Goal: Communication & Community: Answer question/provide support

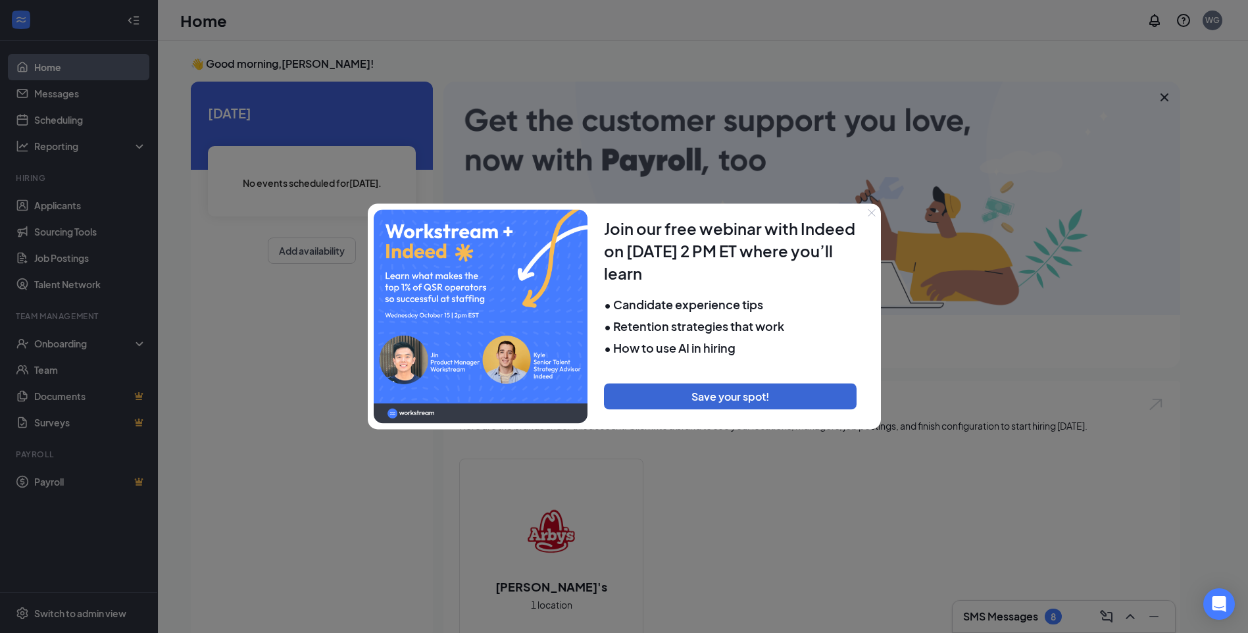
click at [873, 216] on icon "Close" at bounding box center [872, 213] width 8 height 8
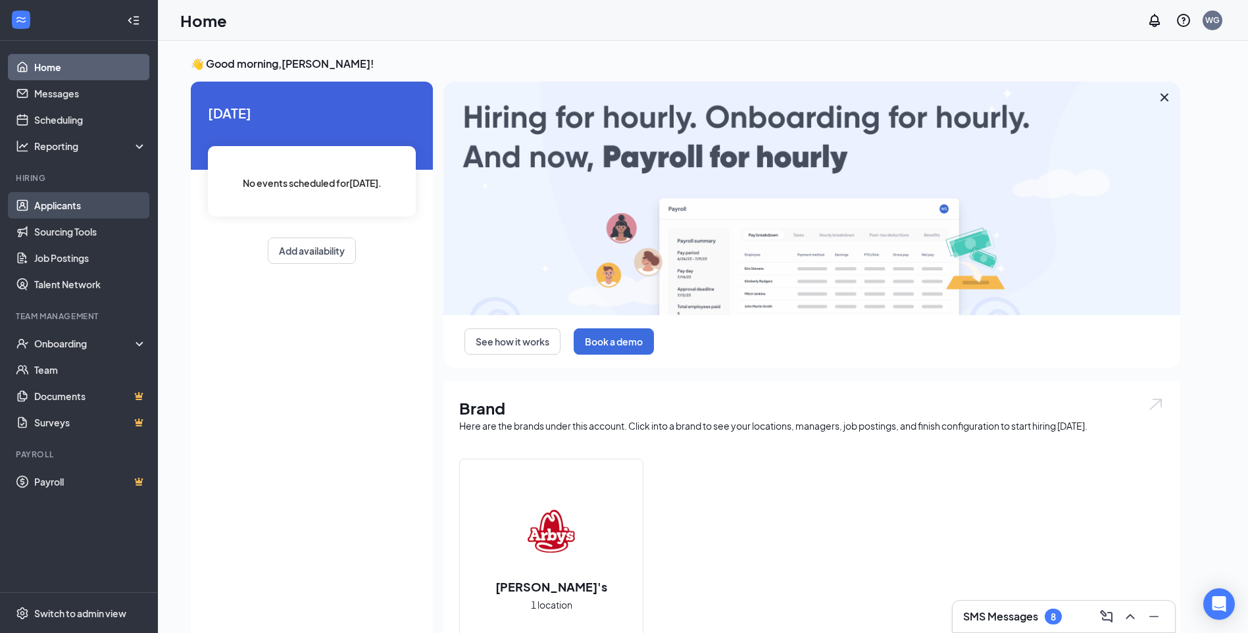
click at [36, 207] on link "Applicants" at bounding box center [90, 205] width 113 height 26
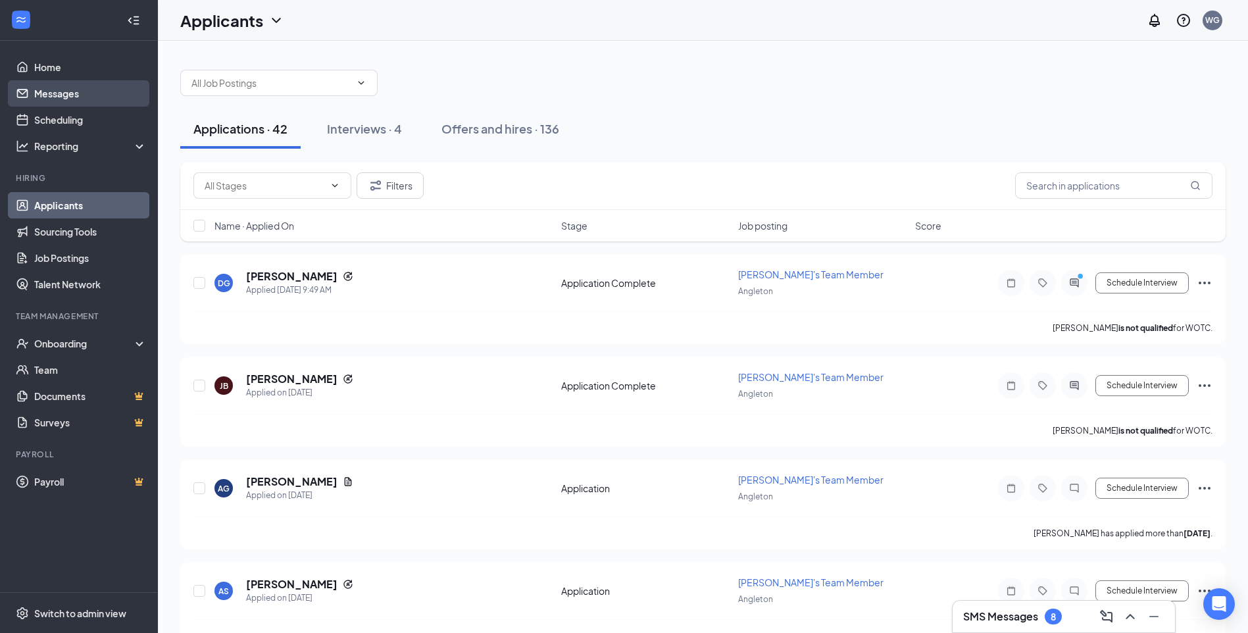
click at [53, 99] on link "Messages" at bounding box center [90, 93] width 113 height 26
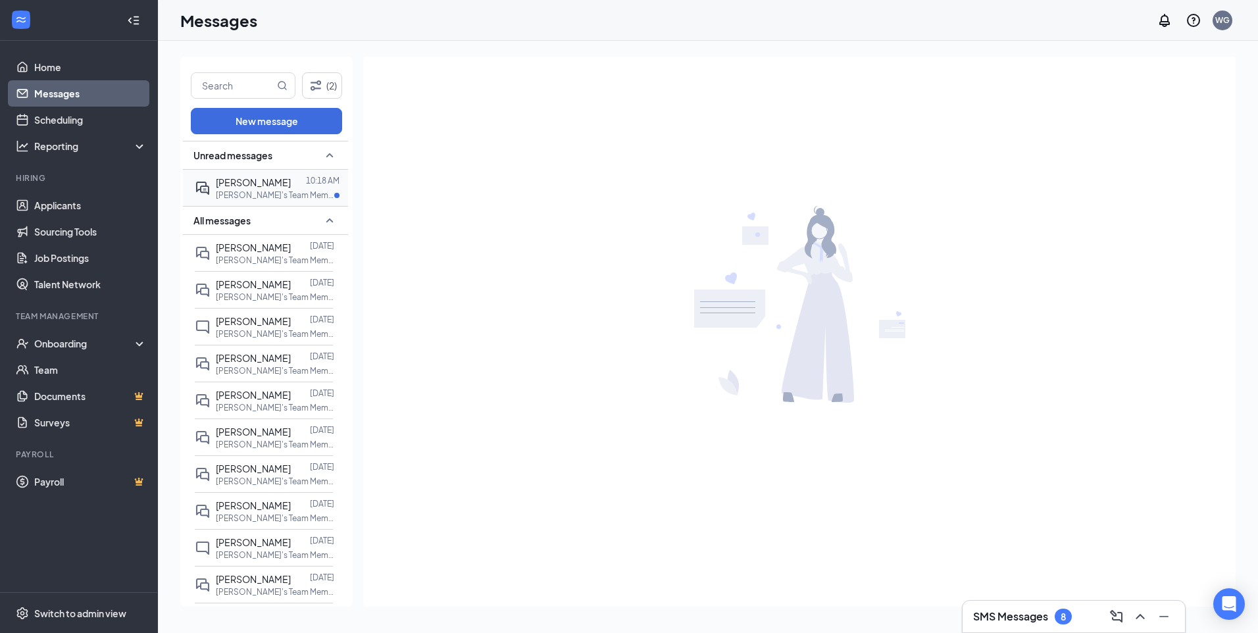
click at [270, 180] on span "[PERSON_NAME]" at bounding box center [253, 182] width 75 height 12
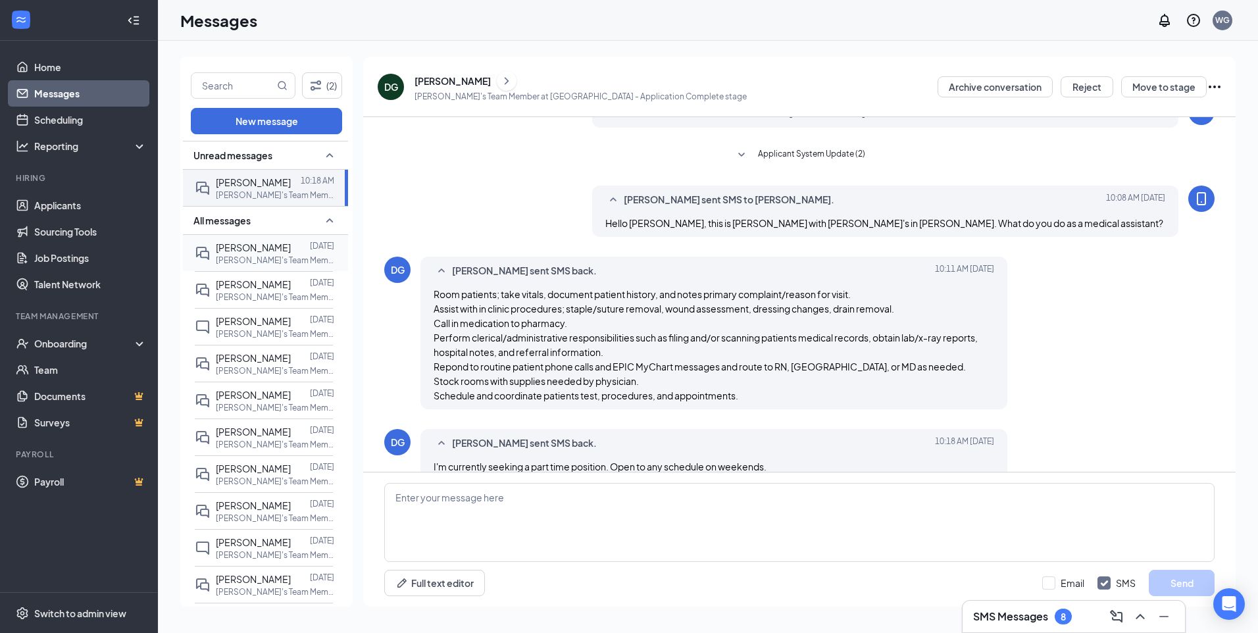
scroll to position [114, 0]
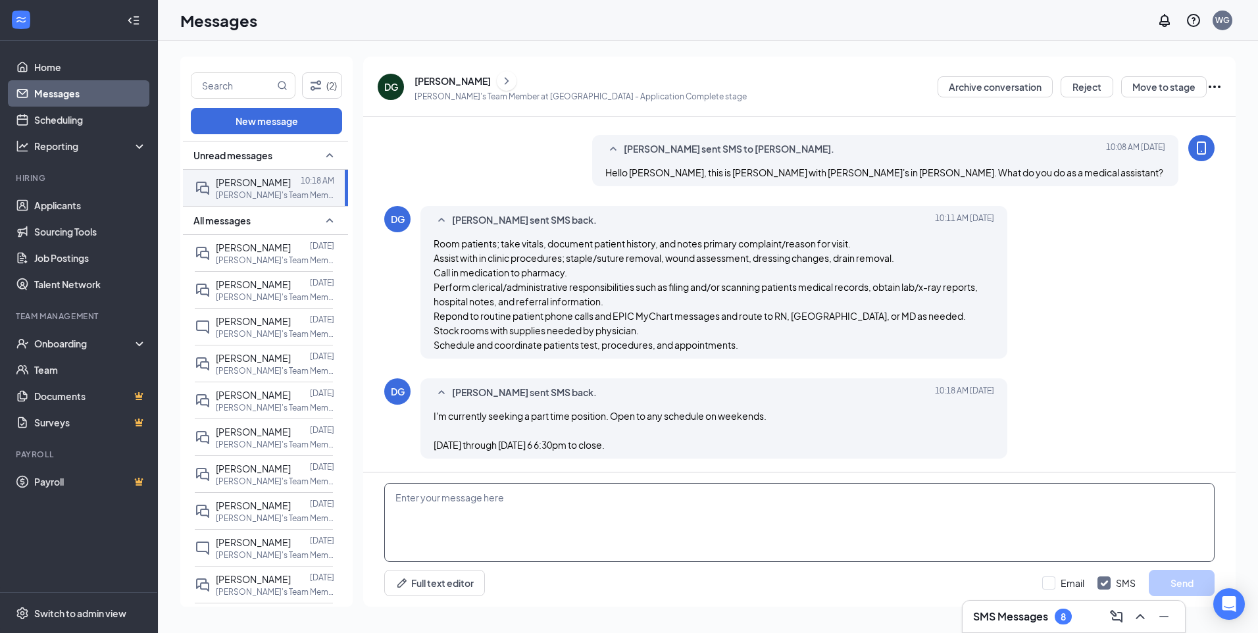
click at [670, 513] on textarea at bounding box center [799, 522] width 830 height 79
click at [670, 516] on textarea at bounding box center [799, 522] width 830 height 79
click at [669, 515] on textarea at bounding box center [799, 522] width 830 height 79
click at [260, 292] on p "[PERSON_NAME]'s Team Member at [GEOGRAPHIC_DATA]" at bounding box center [275, 297] width 118 height 11
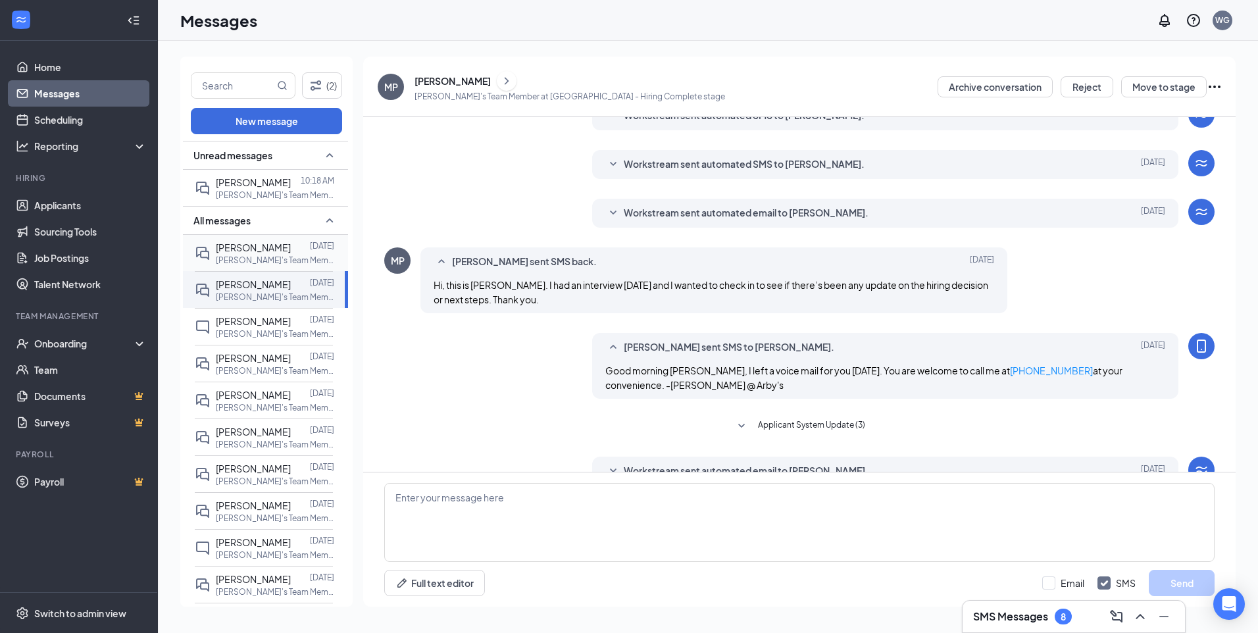
scroll to position [140, 0]
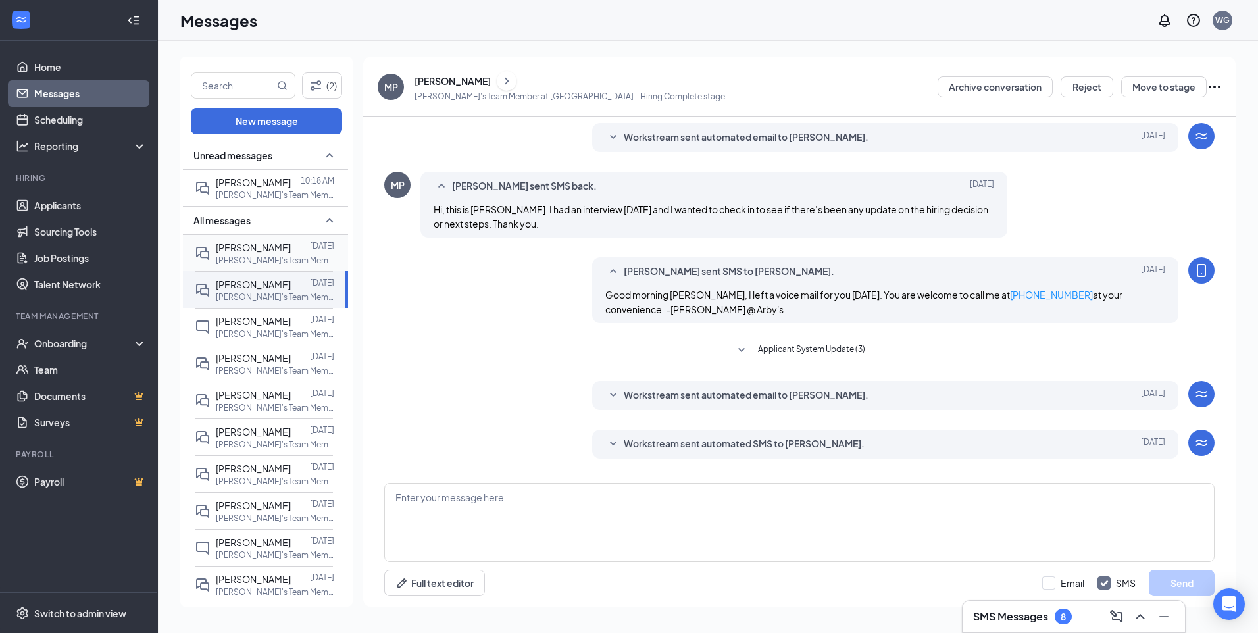
click at [256, 263] on p "[PERSON_NAME]'s Team Member at [GEOGRAPHIC_DATA]" at bounding box center [275, 260] width 118 height 11
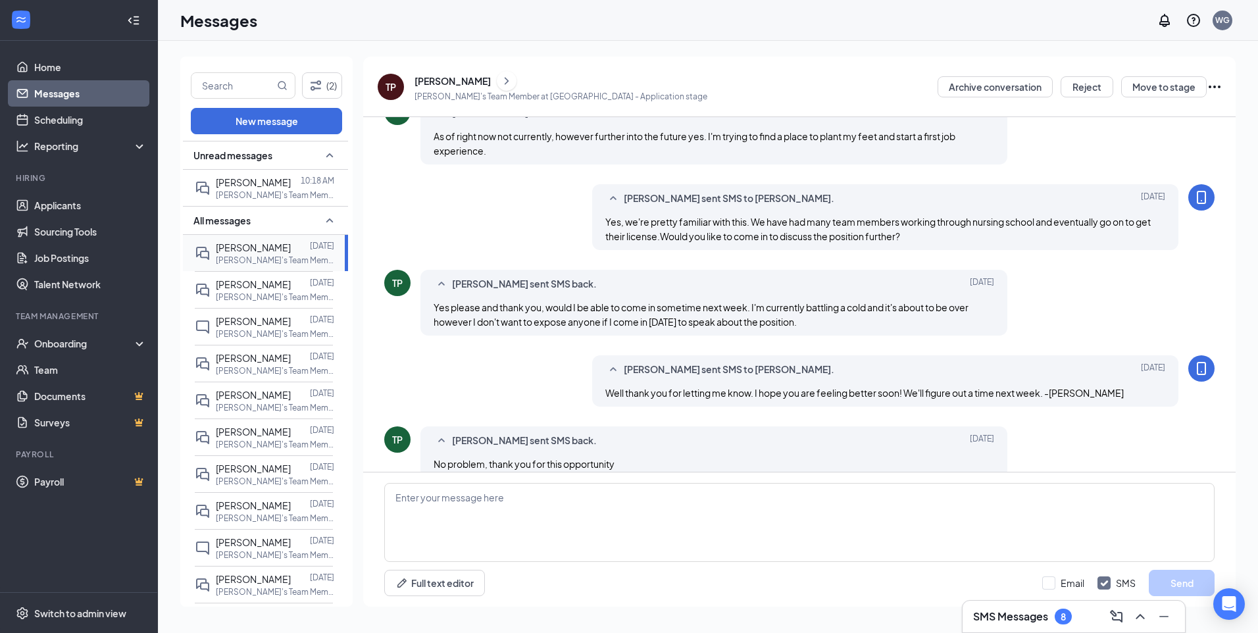
scroll to position [409, 0]
